Goal: Information Seeking & Learning: Learn about a topic

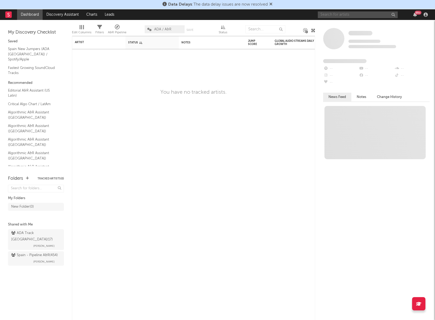
click at [350, 16] on input "text" at bounding box center [358, 14] width 80 height 7
type input "b"
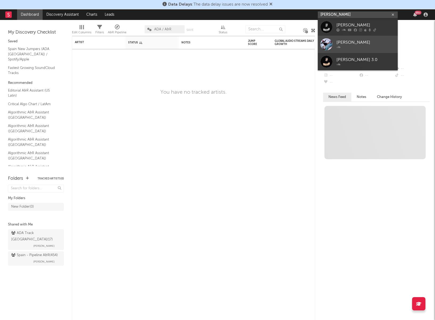
type input "[PERSON_NAME]"
click at [350, 44] on div "[PERSON_NAME]" at bounding box center [366, 42] width 59 height 6
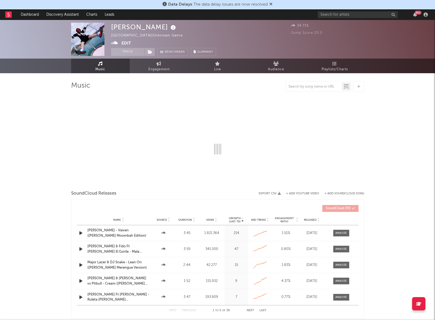
select select "1w"
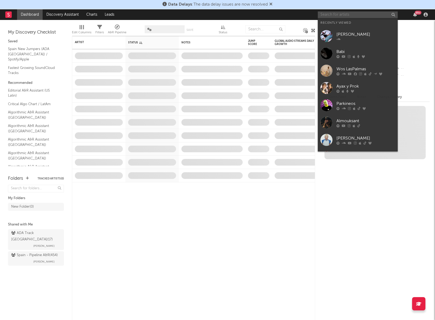
click at [357, 13] on input "text" at bounding box center [358, 14] width 80 height 7
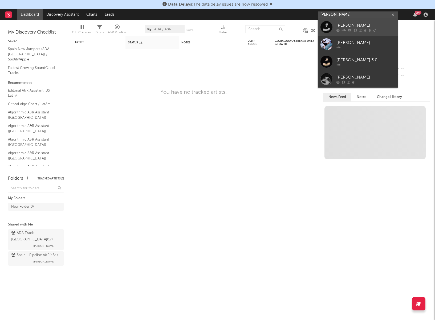
type input "[PERSON_NAME]"
click at [350, 23] on div "[PERSON_NAME]" at bounding box center [366, 25] width 59 height 6
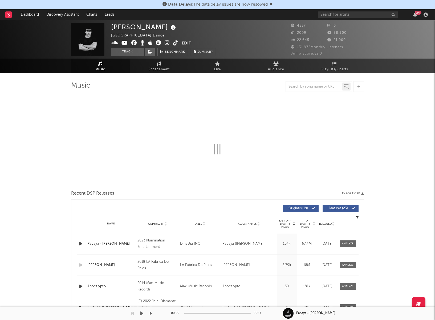
select select "6m"
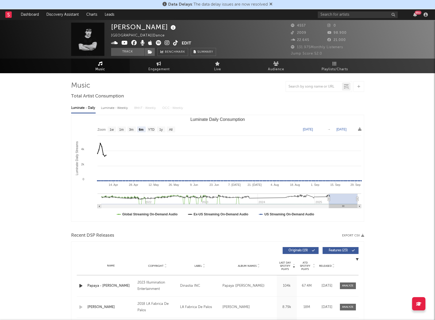
select select "6m"
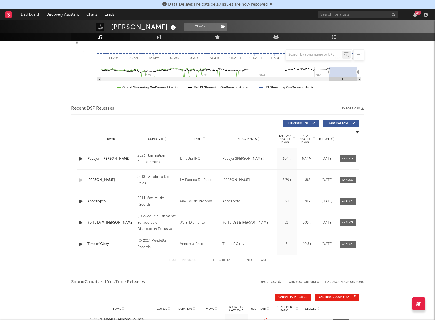
scroll to position [224, 0]
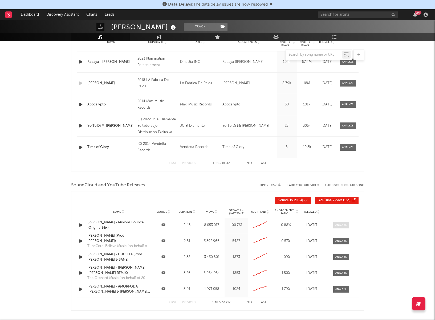
click at [345, 224] on div at bounding box center [341, 225] width 11 height 4
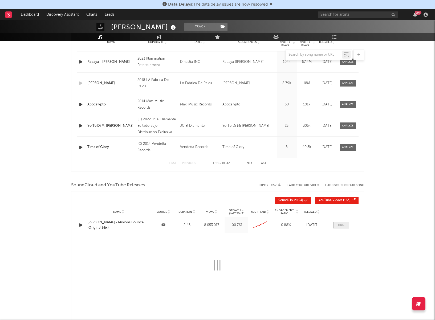
select select "6m"
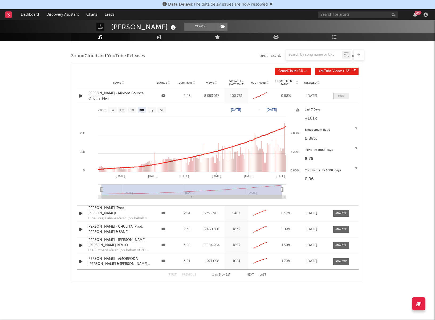
scroll to position [356, 0]
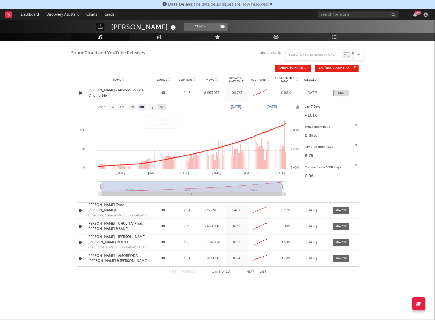
click at [163, 106] on text "All" at bounding box center [161, 107] width 3 height 4
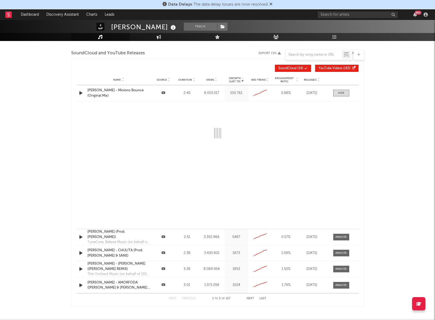
select select "All"
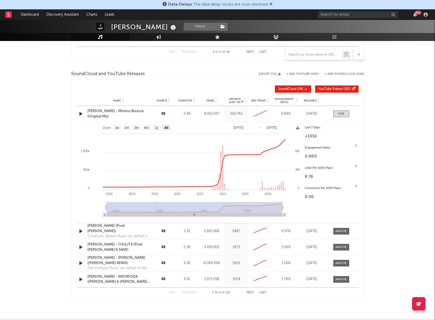
scroll to position [334, 0]
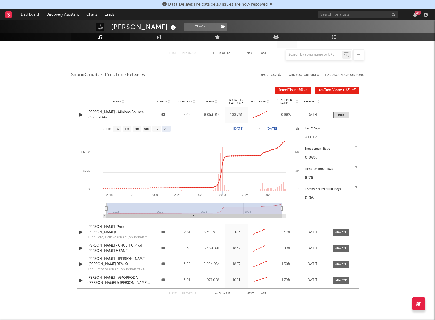
click at [334, 74] on button "+ Add SoundCloud Song" at bounding box center [345, 75] width 40 height 3
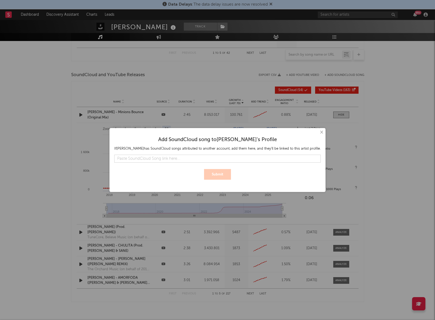
click at [318, 132] on button "×" at bounding box center [321, 133] width 6 height 6
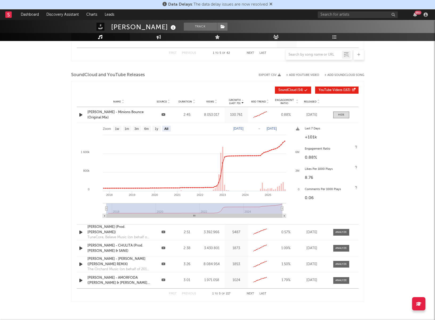
click at [299, 75] on button "+ Add YouTube Video" at bounding box center [302, 75] width 33 height 3
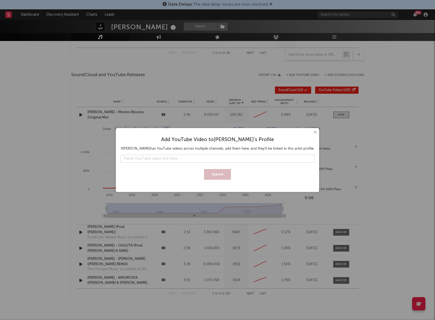
click at [308, 74] on div "× Add YouTube Video to [PERSON_NAME] 's Profile If [PERSON_NAME] has YouTube vi…" at bounding box center [217, 160] width 435 height 320
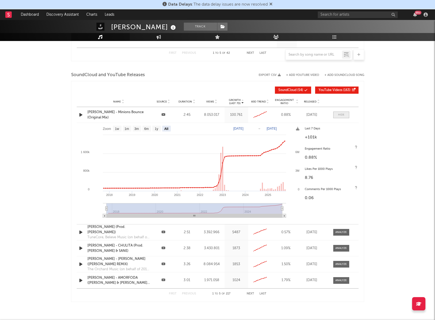
click at [341, 116] on div at bounding box center [341, 115] width 6 height 4
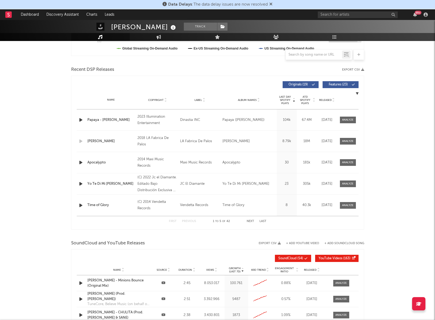
scroll to position [166, 0]
click at [263, 220] on button "Last" at bounding box center [263, 221] width 7 height 3
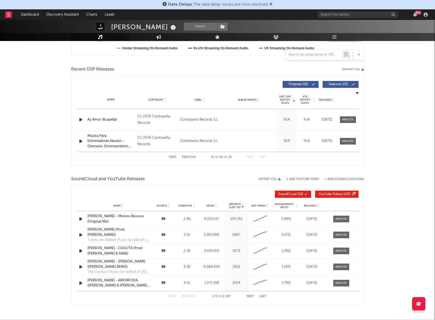
click at [173, 157] on button "First" at bounding box center [173, 157] width 8 height 3
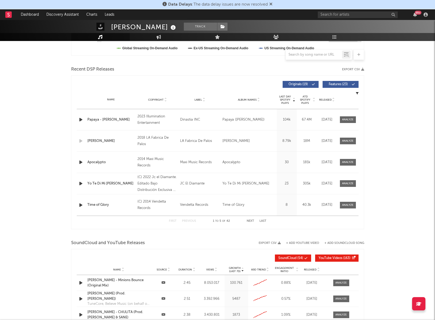
click at [252, 220] on button "Next" at bounding box center [250, 221] width 7 height 3
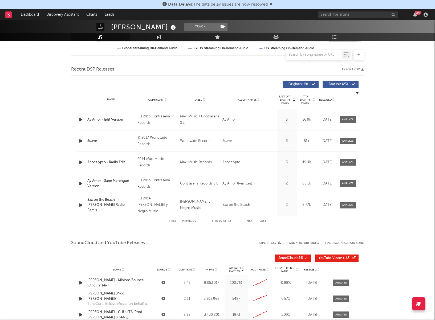
click at [252, 220] on button "Next" at bounding box center [250, 221] width 7 height 3
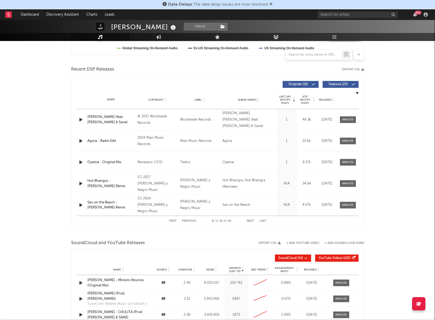
click at [252, 220] on button "Next" at bounding box center [250, 221] width 7 height 3
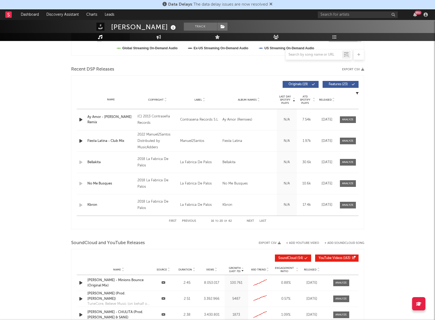
click at [252, 220] on button "Next" at bounding box center [250, 221] width 7 height 3
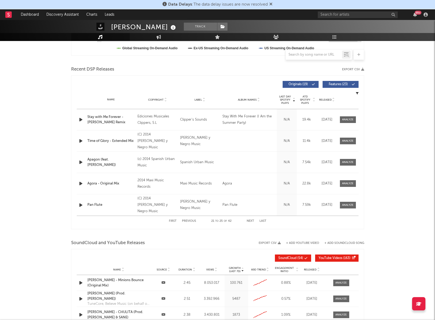
click at [252, 220] on button "Next" at bounding box center [250, 221] width 7 height 3
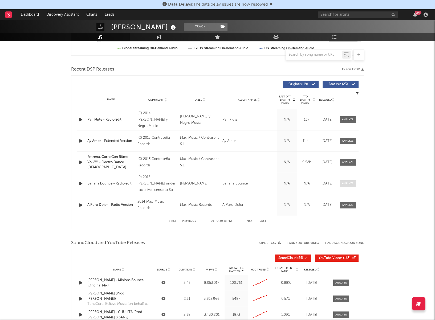
click at [349, 182] on div at bounding box center [347, 184] width 11 height 4
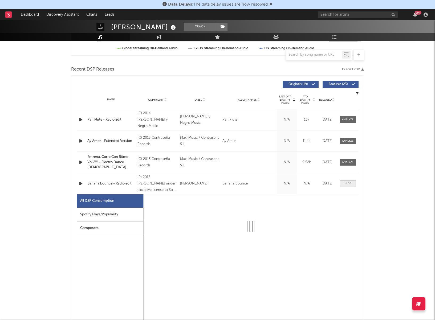
select select "6m"
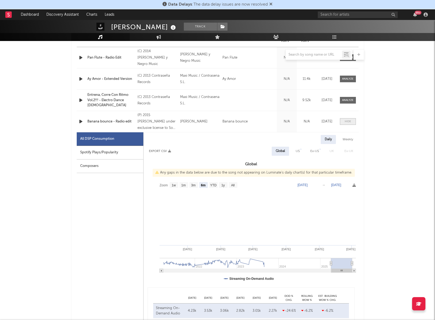
scroll to position [235, 0]
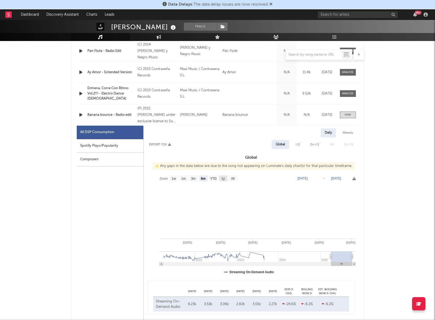
click at [225, 178] on text "1y" at bounding box center [222, 179] width 3 height 4
select select "1y"
click at [354, 178] on icon at bounding box center [354, 178] width 3 height 3
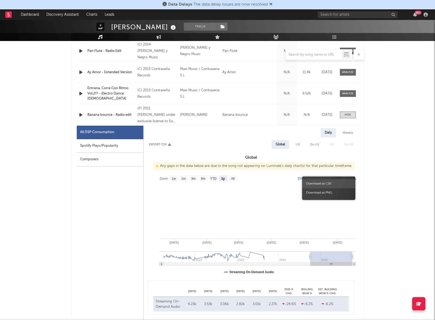
click at [325, 185] on span "Download as CSV" at bounding box center [328, 183] width 53 height 9
click at [349, 113] on div at bounding box center [348, 115] width 6 height 4
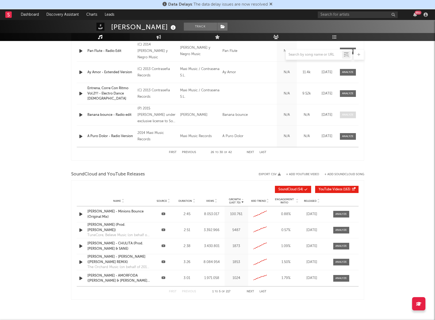
click at [349, 113] on div at bounding box center [347, 115] width 11 height 4
select select "6m"
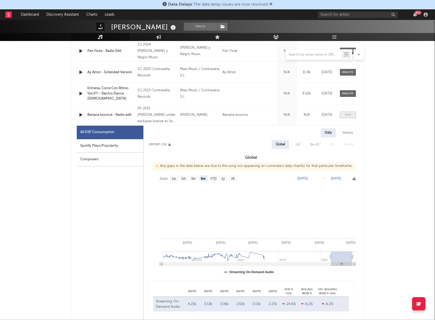
click at [349, 113] on div at bounding box center [348, 115] width 6 height 4
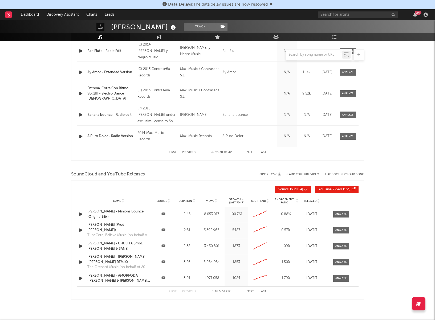
click at [251, 152] on button "Next" at bounding box center [250, 152] width 7 height 3
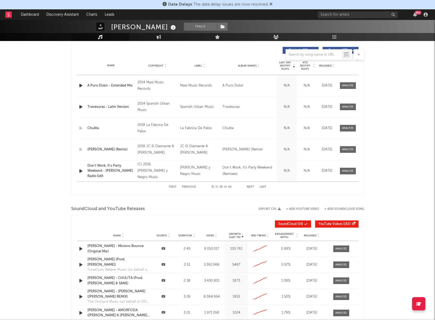
scroll to position [207, 0]
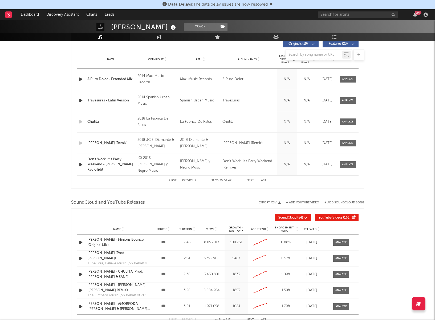
click at [251, 180] on button "Next" at bounding box center [250, 180] width 7 height 3
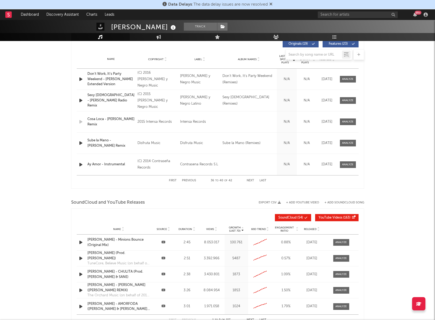
scroll to position [255, 0]
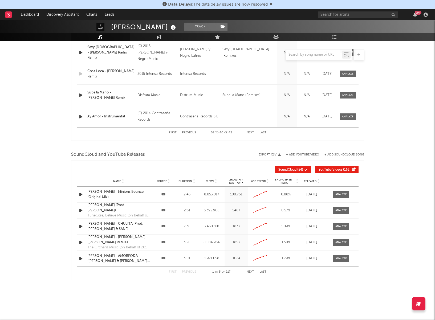
click at [163, 194] on icon at bounding box center [163, 194] width 4 height 3
click at [79, 195] on icon "button" at bounding box center [81, 194] width 6 height 7
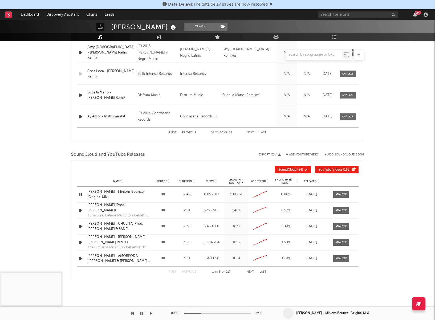
click at [205, 313] on div at bounding box center [217, 313] width 67 height 1
click at [251, 271] on button "Next" at bounding box center [250, 272] width 7 height 3
